Goal: Task Accomplishment & Management: Complete application form

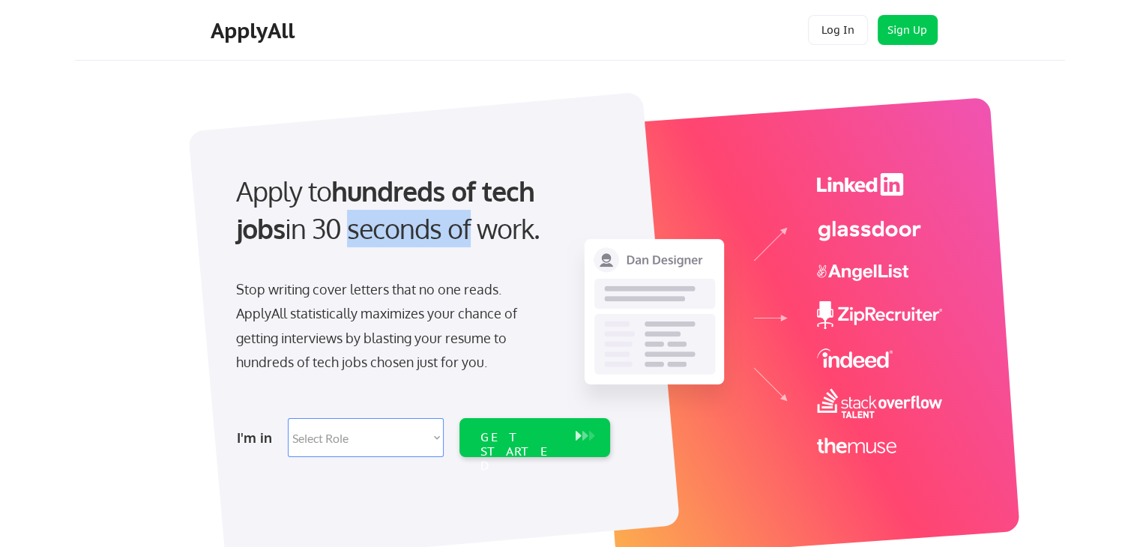
drag, startPoint x: 292, startPoint y: 220, endPoint x: 413, endPoint y: 253, distance: 125.1
click at [413, 253] on div "Apply to hundreds of tech jobs in 30 seconds of work." at bounding box center [420, 222] width 398 height 101
click at [360, 433] on select "Select Role Software Engineering Product Management Customer Success Sales UI/U…" at bounding box center [366, 437] width 156 height 39
select select ""engineering""
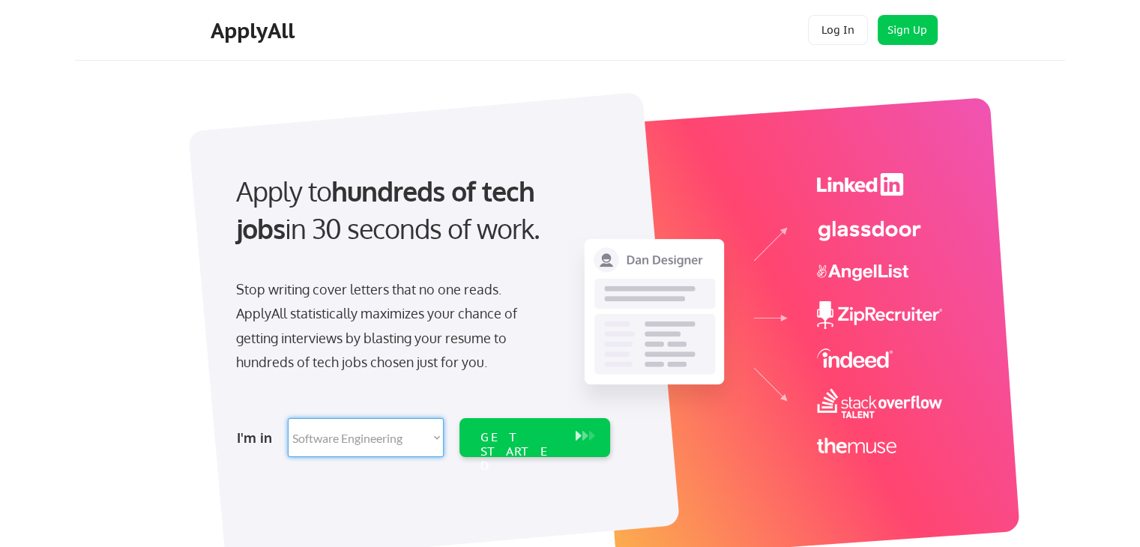
click at [288, 418] on select "Select Role Software Engineering Product Management Customer Success Sales UI/U…" at bounding box center [366, 437] width 156 height 39
select select ""engineering""
click at [551, 434] on div "GET STARTED" at bounding box center [520, 451] width 80 height 43
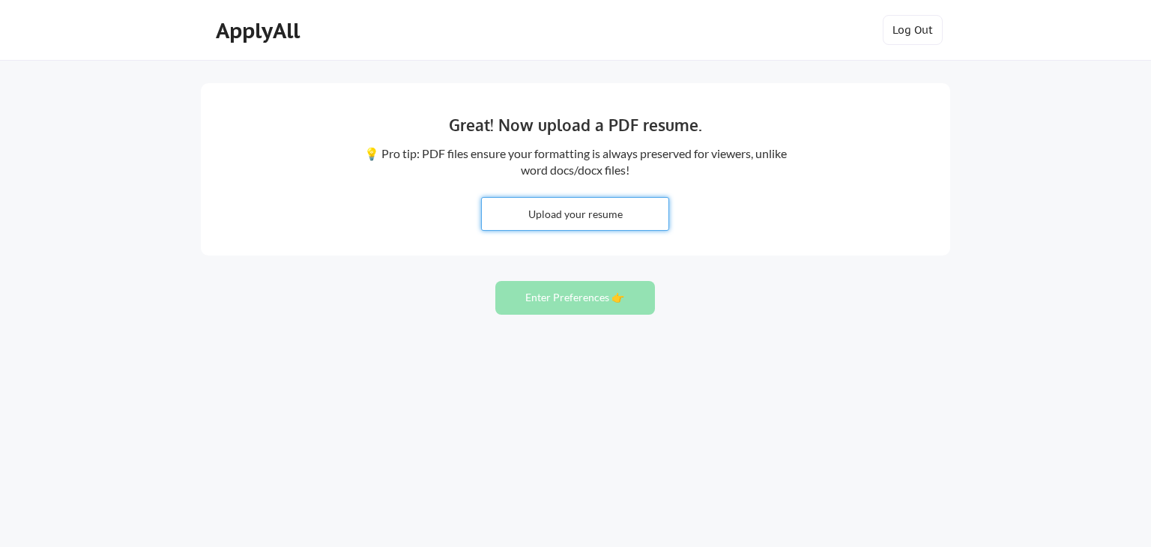
click at [590, 221] on input "file" at bounding box center [575, 214] width 187 height 32
type input "C:\fakepath\MADHUMEENA V_Resume.pdf"
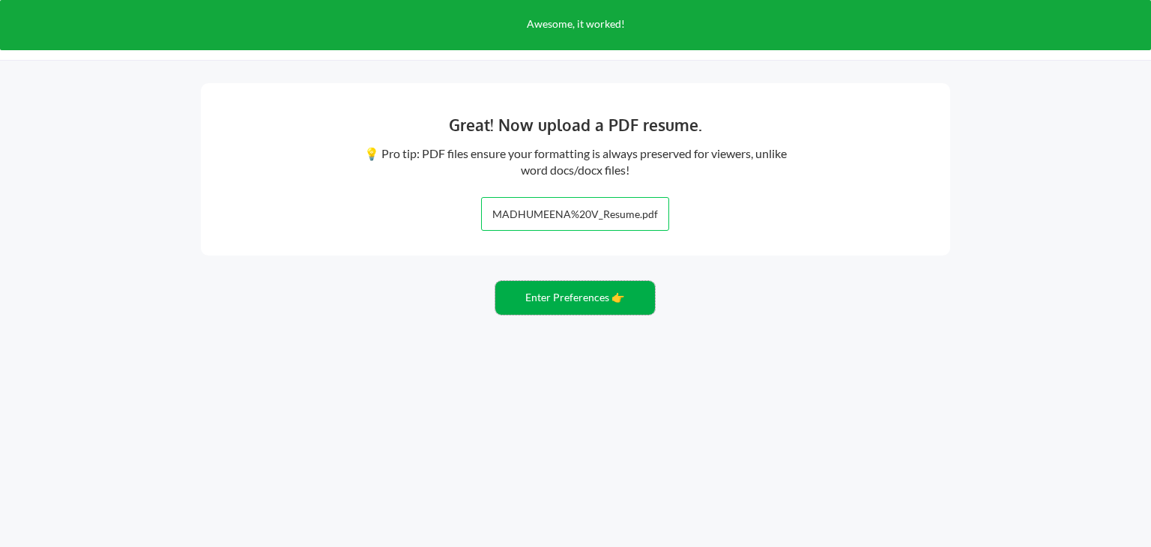
click at [603, 300] on button "Enter Preferences 👉" at bounding box center [575, 298] width 160 height 34
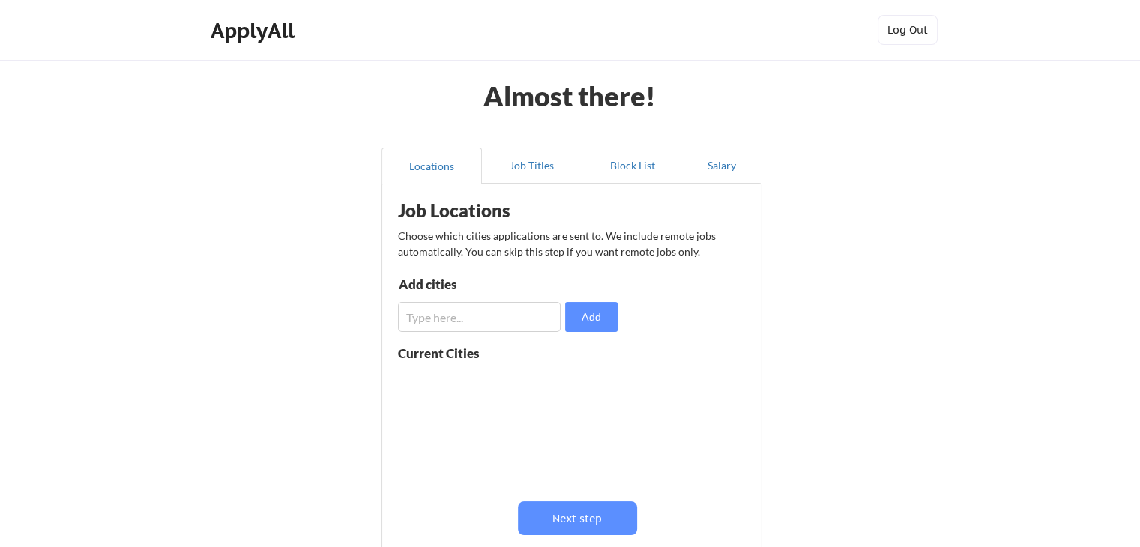
click at [492, 316] on input "input" at bounding box center [479, 317] width 163 height 30
click at [532, 164] on button "Job Titles" at bounding box center [532, 166] width 100 height 36
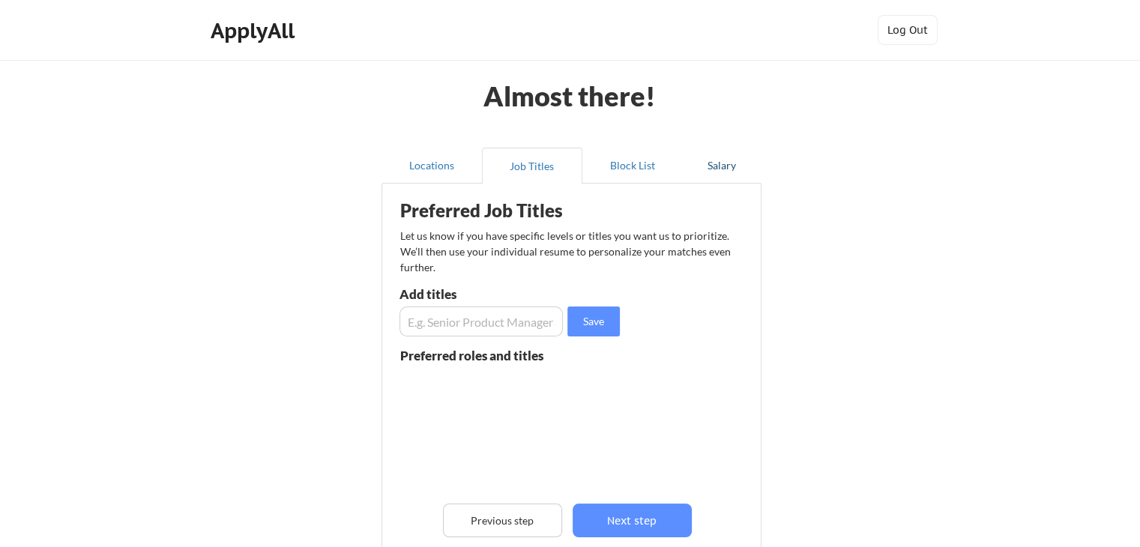
click at [706, 170] on button "Salary" at bounding box center [722, 166] width 79 height 36
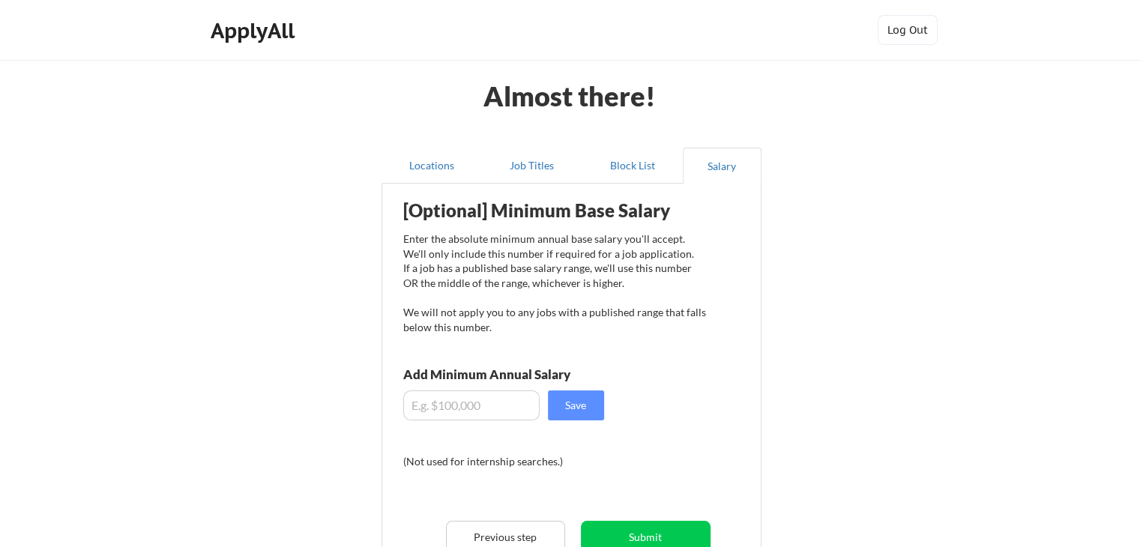
click at [475, 408] on input "input" at bounding box center [471, 405] width 136 height 30
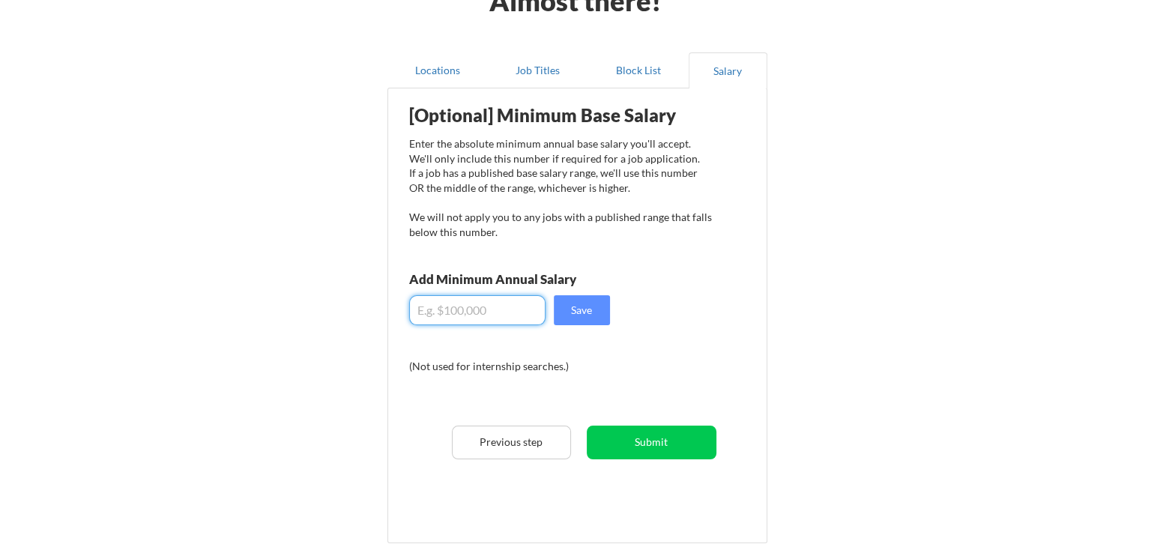
scroll to position [99, 0]
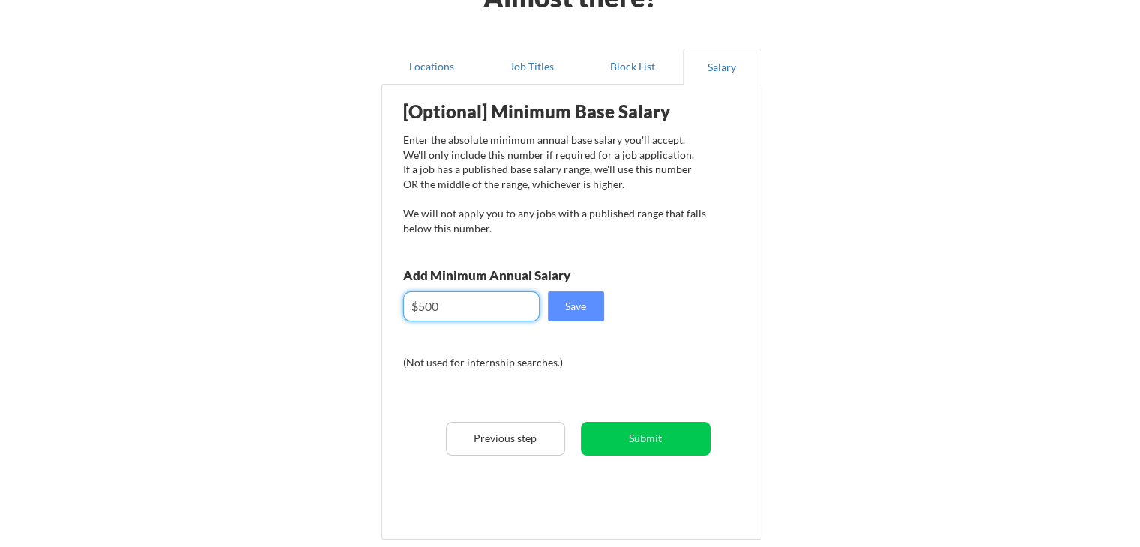
click at [447, 315] on input "input" at bounding box center [471, 306] width 136 height 30
type input "$5"
type input "$1,000"
click at [593, 306] on button "Save" at bounding box center [576, 306] width 56 height 30
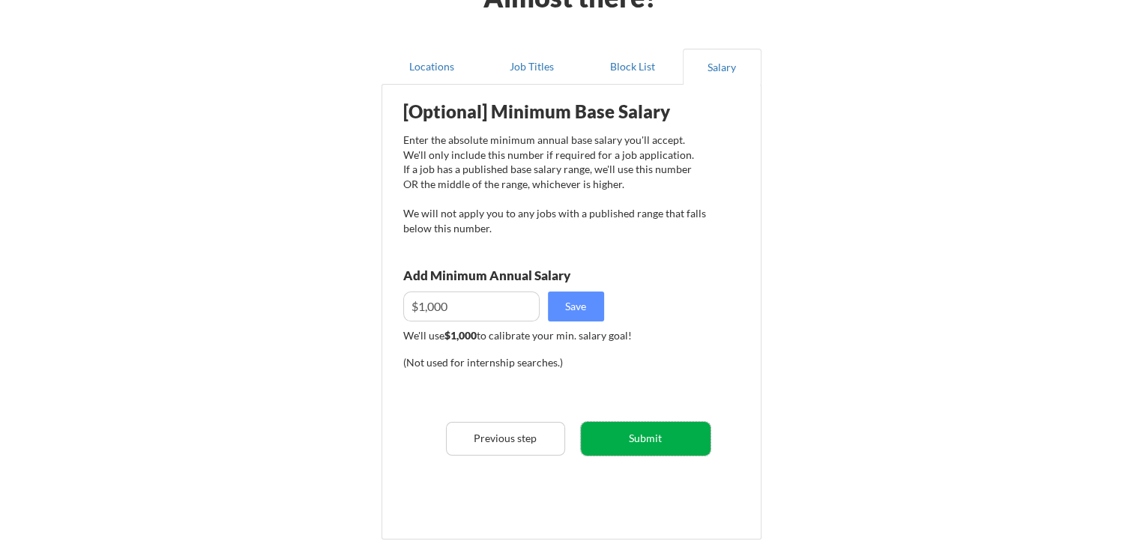
click at [643, 425] on button "Submit" at bounding box center [646, 439] width 130 height 34
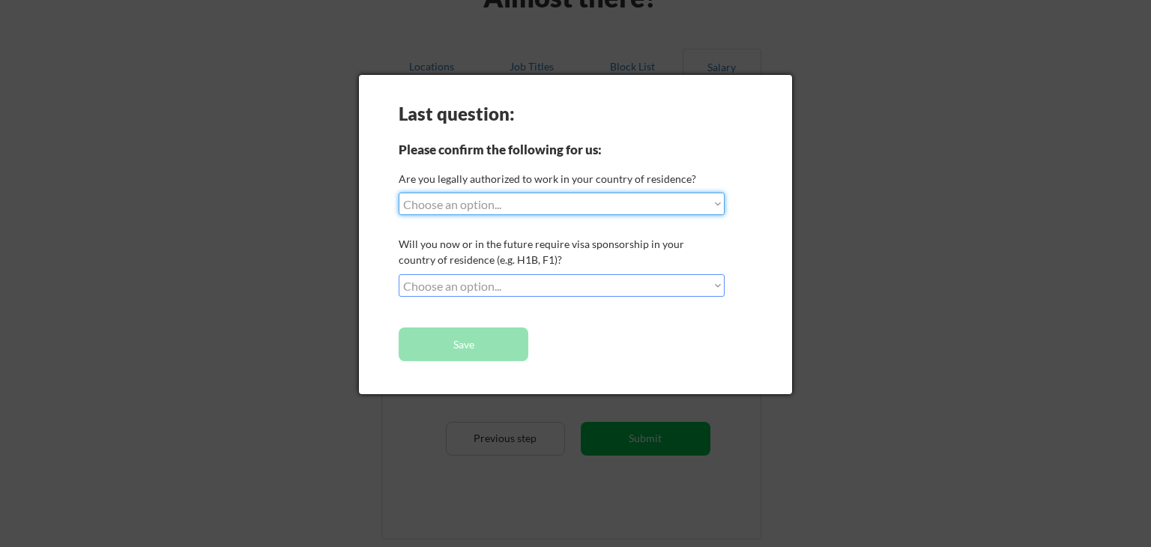
click at [551, 212] on select "Choose an option... Yes, I am a US Citizen Yes, I am a Canadian Citizen Yes, I …" at bounding box center [562, 204] width 326 height 22
click at [584, 199] on select "Choose an option... Yes, I am a US Citizen Yes, I am a Canadian Citizen Yes, I …" at bounding box center [562, 204] width 326 height 22
select select ""yes__i_am_an_other_permanent_resident""
click at [399, 193] on select "Choose an option... Yes, I am a US Citizen Yes, I am a Canadian Citizen Yes, I …" at bounding box center [562, 204] width 326 height 22
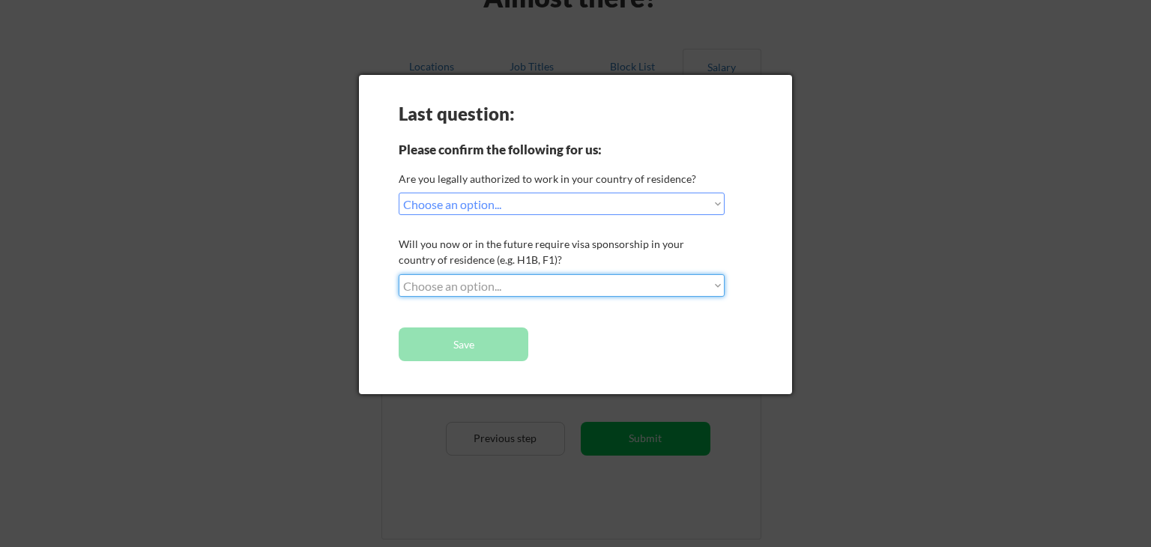
click at [518, 282] on select "Choose an option... No, I will not need sponsorship Yes, I will need sponsorship" at bounding box center [562, 285] width 326 height 22
select select ""no__i_will_not_need_sponsorship""
click at [399, 274] on select "Choose an option... No, I will not need sponsorship Yes, I will need sponsorship" at bounding box center [562, 285] width 326 height 22
click at [503, 348] on button "Save" at bounding box center [464, 344] width 130 height 34
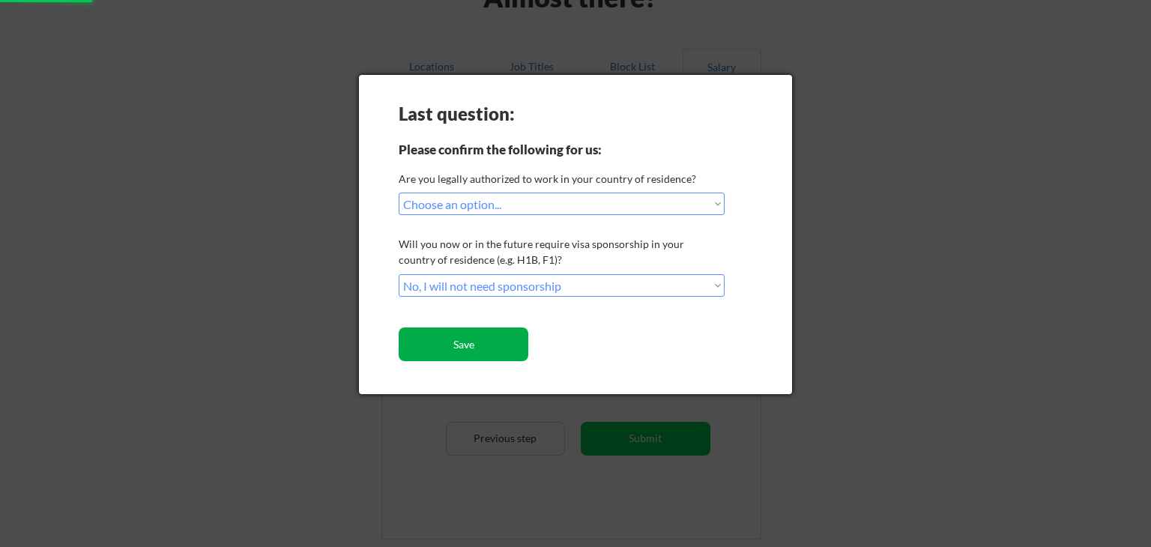
click at [503, 348] on button "Save" at bounding box center [464, 344] width 130 height 34
